Goal: Check status

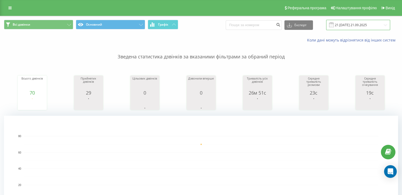
click at [373, 26] on input "21.[DATE] 21.09.2025" at bounding box center [358, 25] width 64 height 10
click at [283, 164] on rect "A chart." at bounding box center [201, 168] width 355 height 65
